Goal: Transaction & Acquisition: Purchase product/service

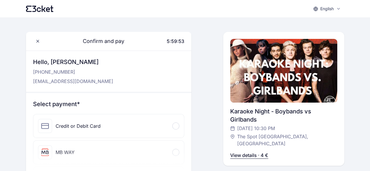
scroll to position [27, 0]
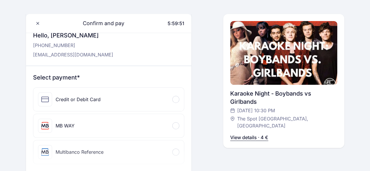
click at [172, 100] on div "Credit or Debit Card" at bounding box center [108, 99] width 151 height 23
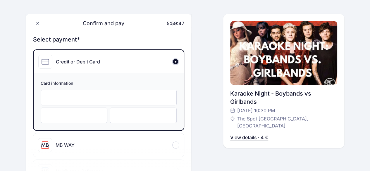
scroll to position [65, 0]
click at [67, 100] on div at bounding box center [109, 96] width 136 height 15
click at [44, 117] on div at bounding box center [74, 114] width 67 height 15
click at [123, 122] on div at bounding box center [143, 114] width 67 height 15
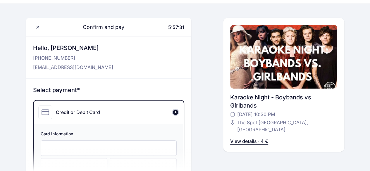
scroll to position [0, 0]
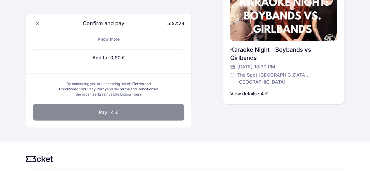
click at [75, 109] on button "Pay · 4 €" at bounding box center [108, 112] width 151 height 16
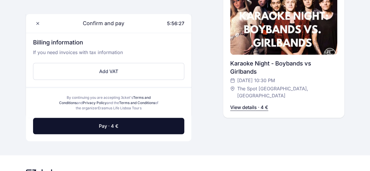
scroll to position [236, 0]
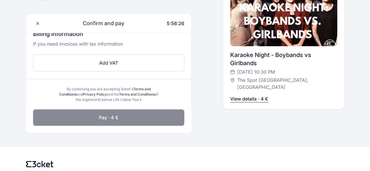
click at [112, 117] on span "Pay · 4 €" at bounding box center [109, 117] width 20 height 7
